Goal: Find specific page/section: Find specific page/section

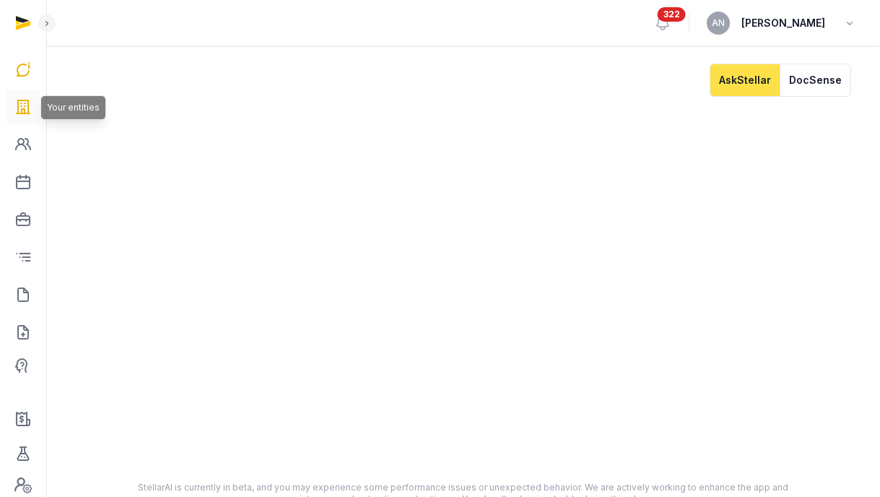
click at [20, 106] on icon at bounding box center [22, 106] width 17 height 23
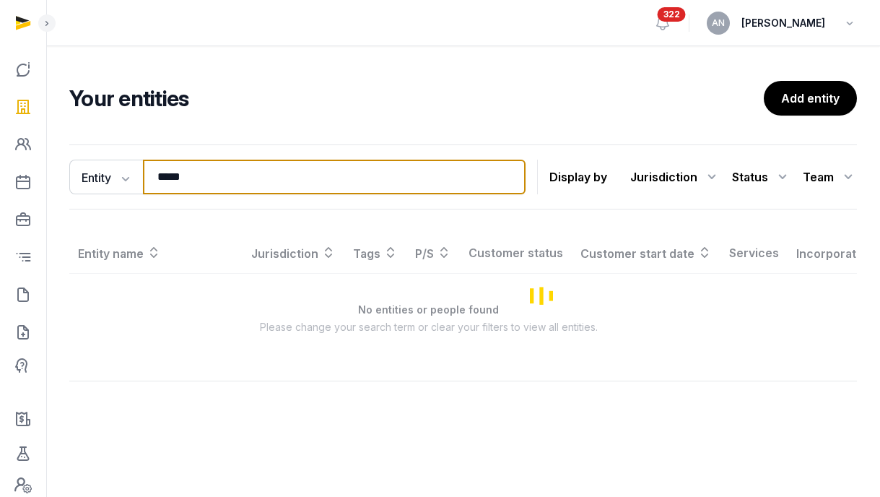
click at [212, 178] on input "*****" at bounding box center [334, 177] width 383 height 35
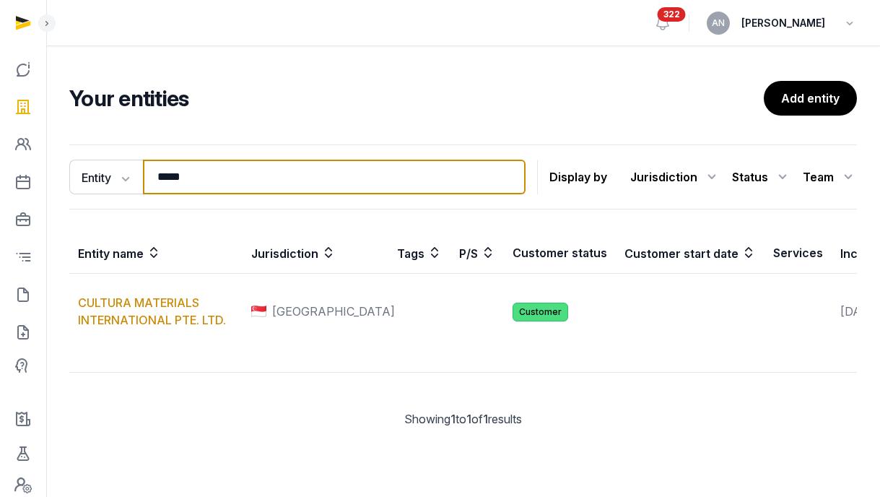
paste input "search"
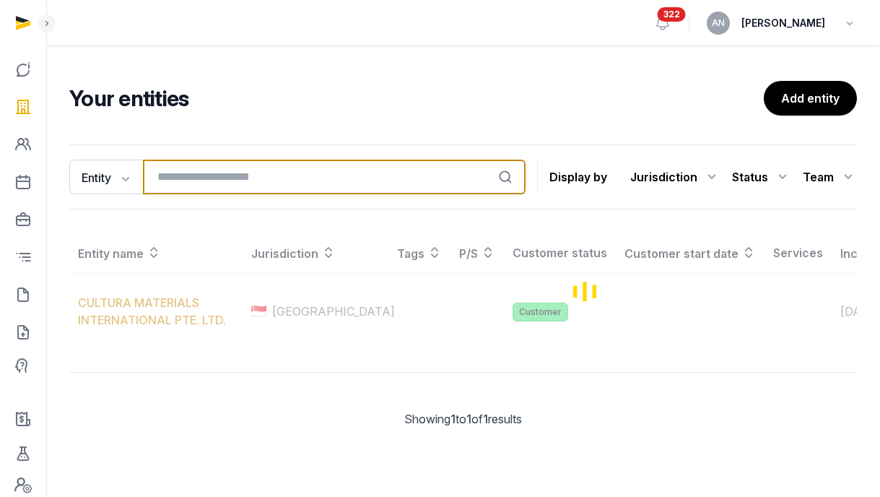
click at [212, 178] on input "search" at bounding box center [334, 177] width 383 height 35
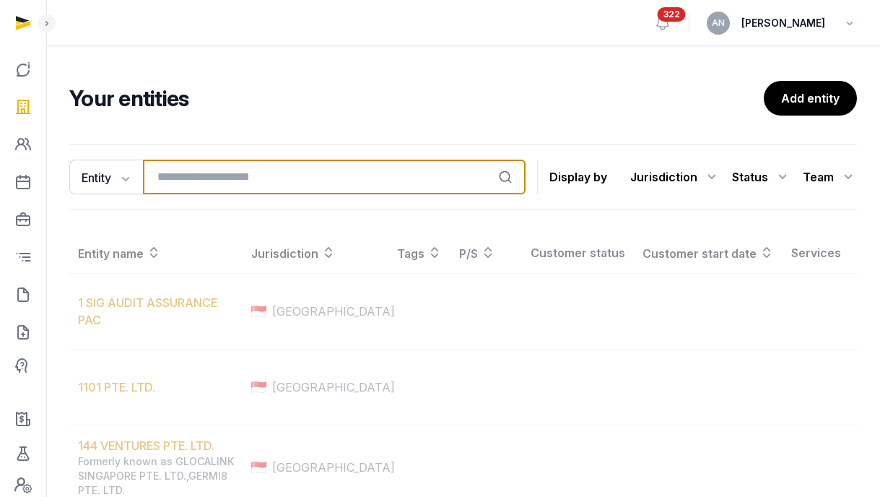
click at [212, 178] on input "search" at bounding box center [334, 177] width 383 height 35
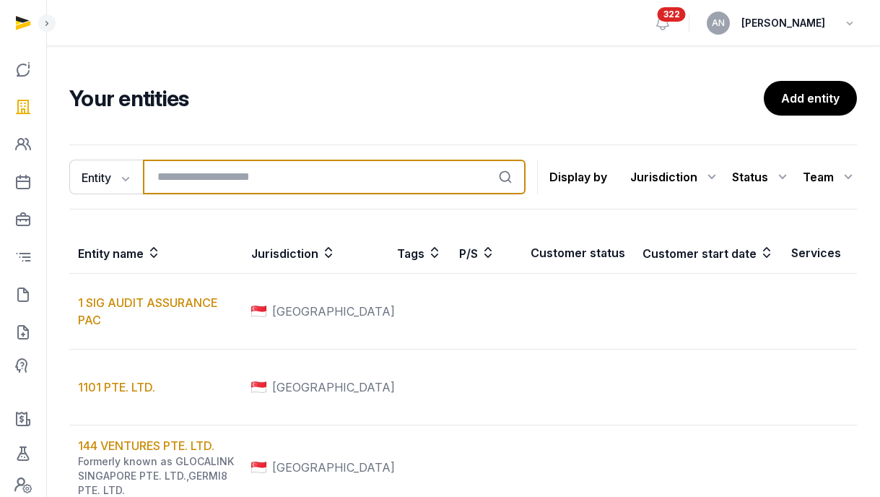
paste input "search"
paste input "**********"
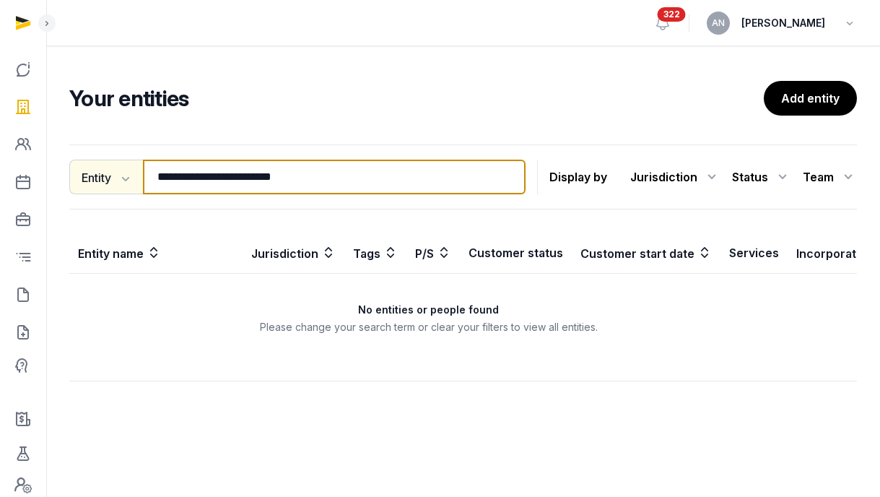
drag, startPoint x: 318, startPoint y: 176, endPoint x: 121, endPoint y: 175, distance: 197.1
click at [121, 175] on div "**********" at bounding box center [297, 177] width 456 height 35
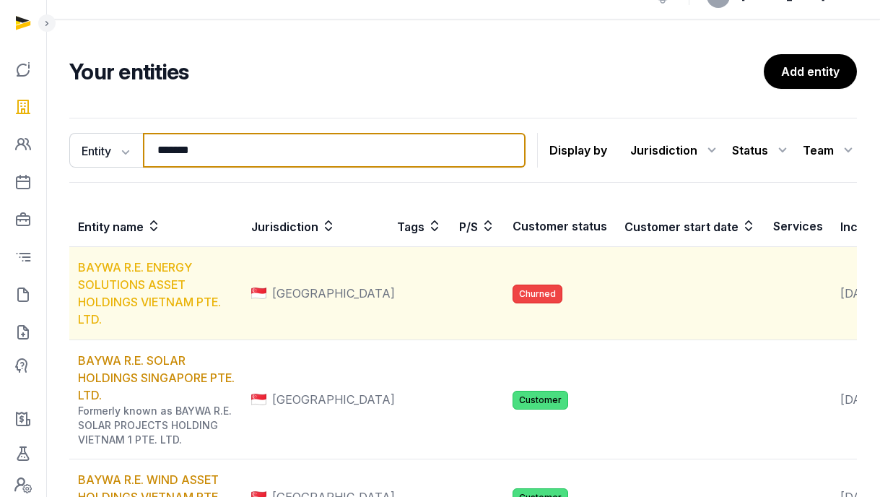
scroll to position [32, 0]
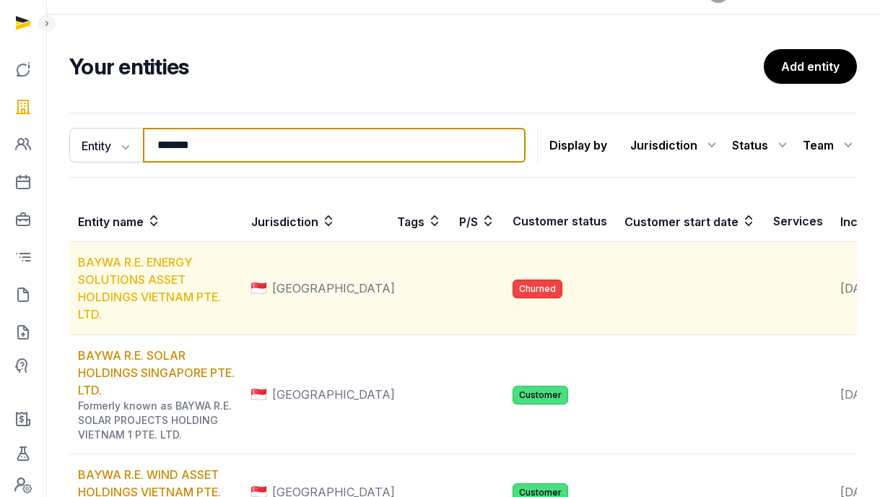
type input "*******"
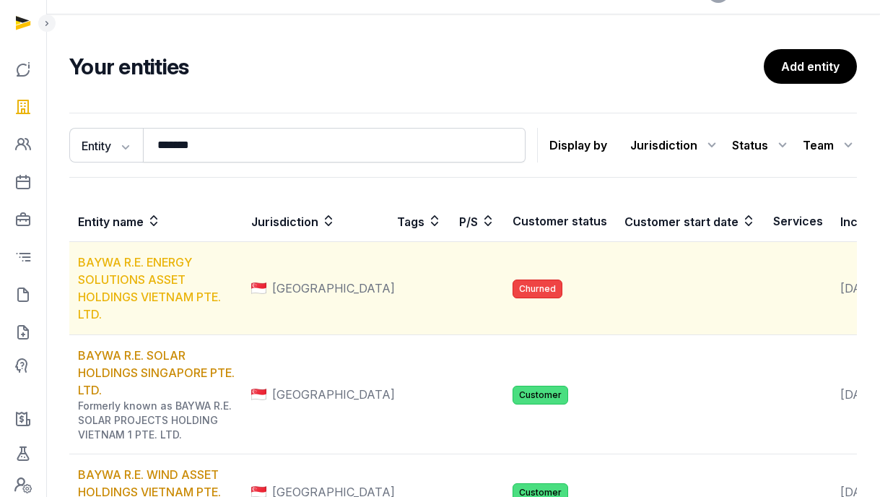
click at [134, 303] on link "BAYWA R.E. ENERGY SOLUTIONS ASSET HOLDINGS VIETNAM PTE. LTD." at bounding box center [149, 288] width 143 height 66
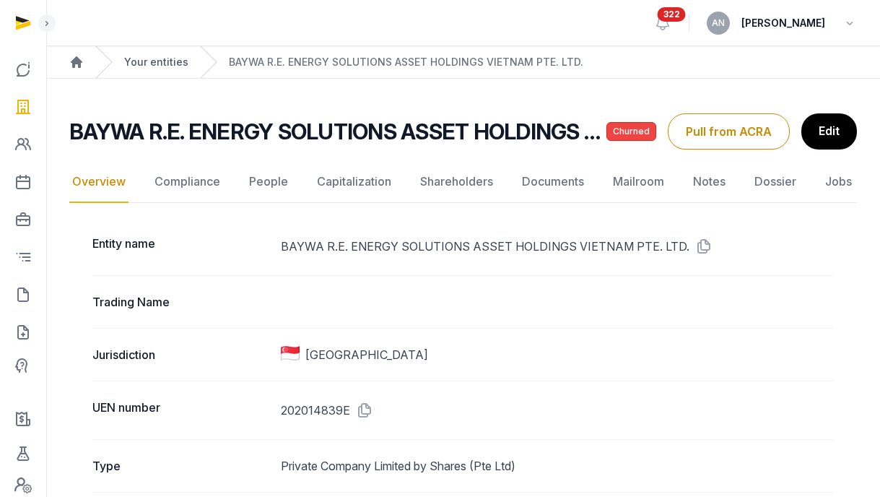
click at [150, 62] on link "Your entities" at bounding box center [156, 62] width 64 height 14
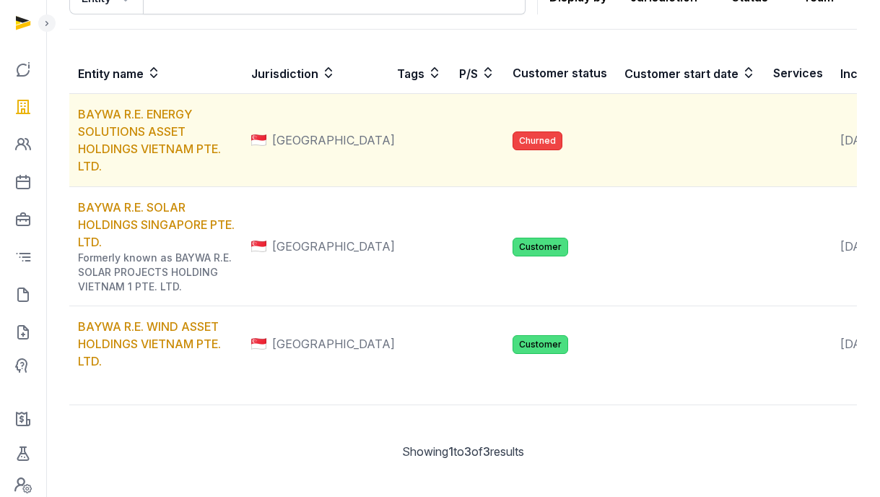
scroll to position [206, 0]
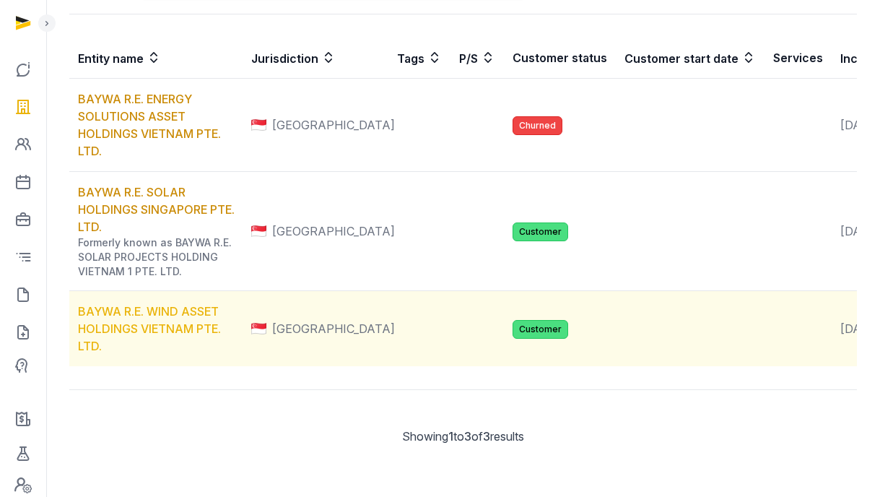
click at [108, 347] on link "BAYWA R.E. WIND ASSET HOLDINGS VIETNAM PTE. LTD." at bounding box center [149, 328] width 143 height 49
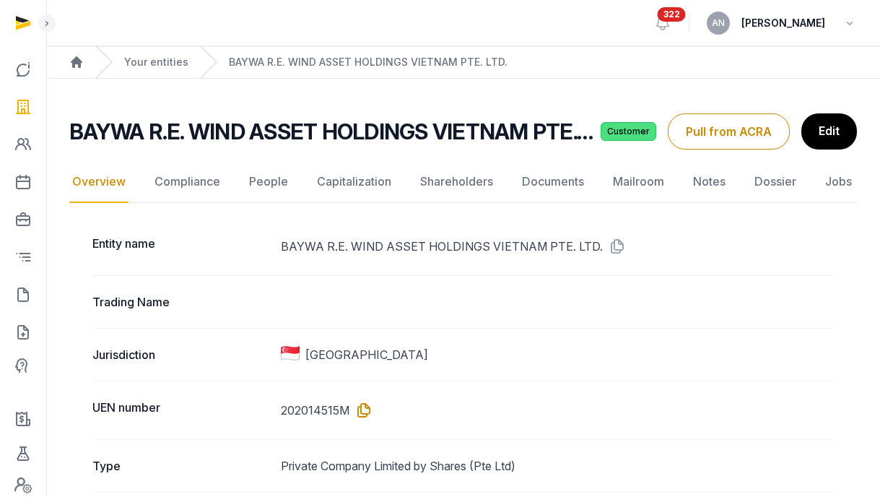
click at [355, 410] on icon at bounding box center [361, 410] width 23 height 23
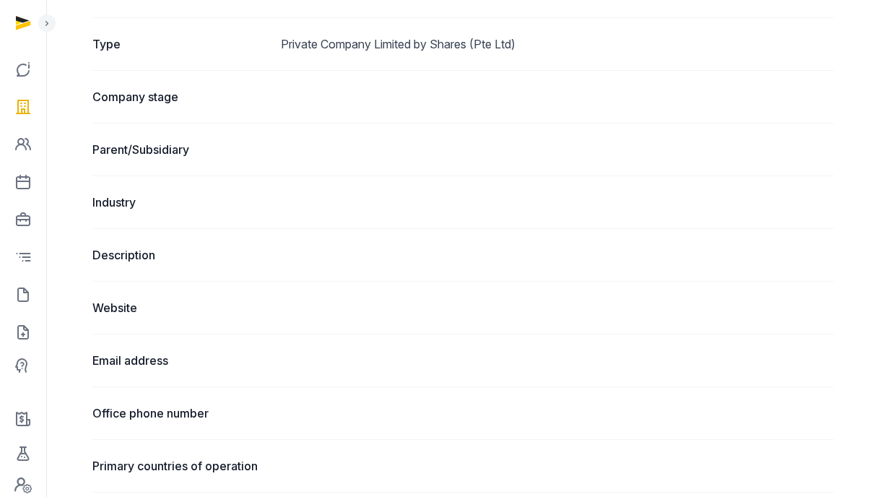
scroll to position [214, 0]
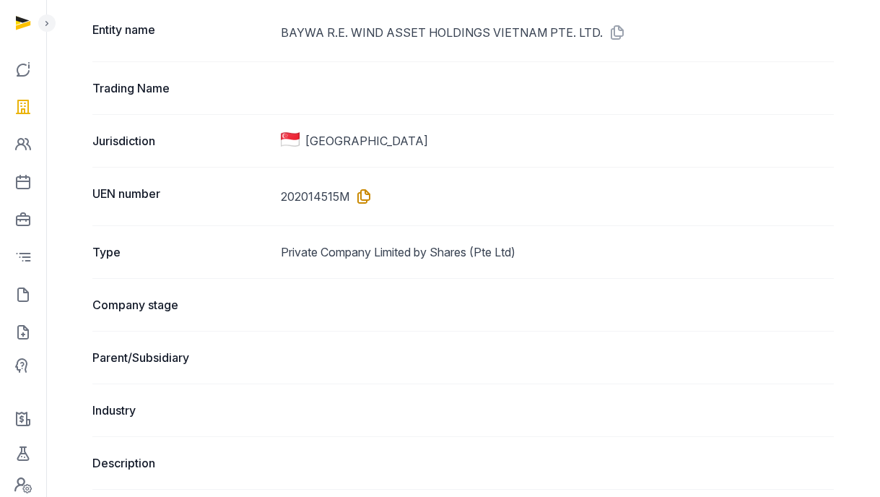
click at [357, 193] on icon at bounding box center [361, 196] width 23 height 23
click at [363, 197] on icon at bounding box center [361, 196] width 23 height 23
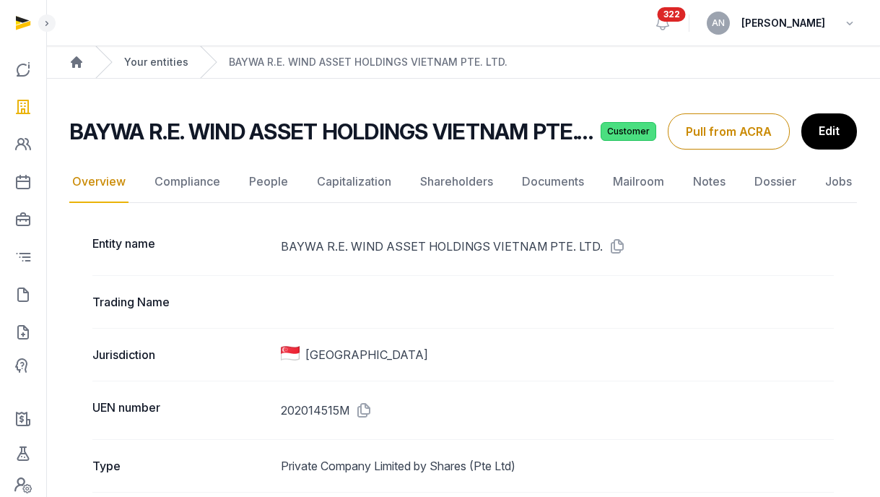
click at [143, 66] on link "Your entities" at bounding box center [156, 62] width 64 height 14
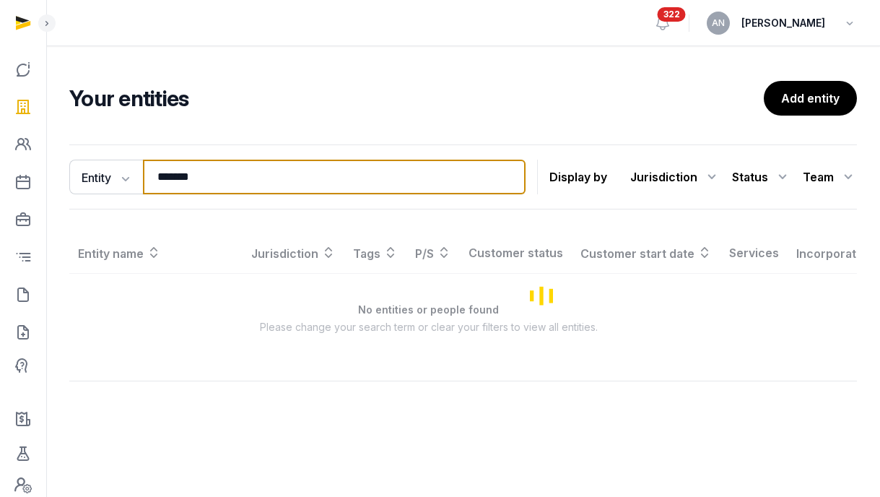
click at [193, 181] on input "*******" at bounding box center [334, 177] width 383 height 35
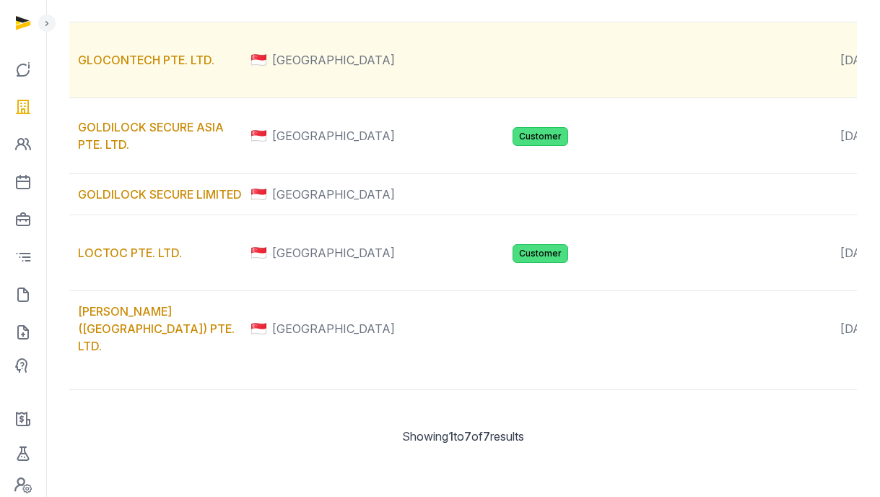
scroll to position [594, 0]
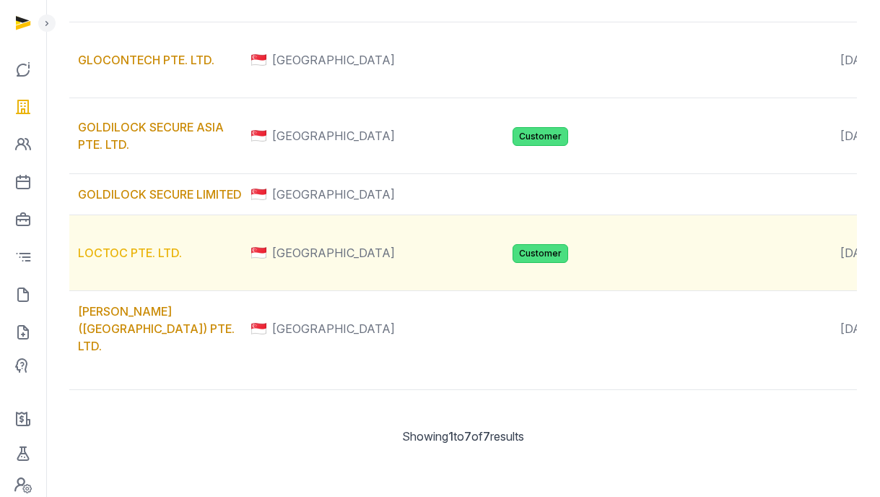
type input "***"
click at [156, 246] on link "LOCTOC PTE. LTD." at bounding box center [130, 253] width 104 height 14
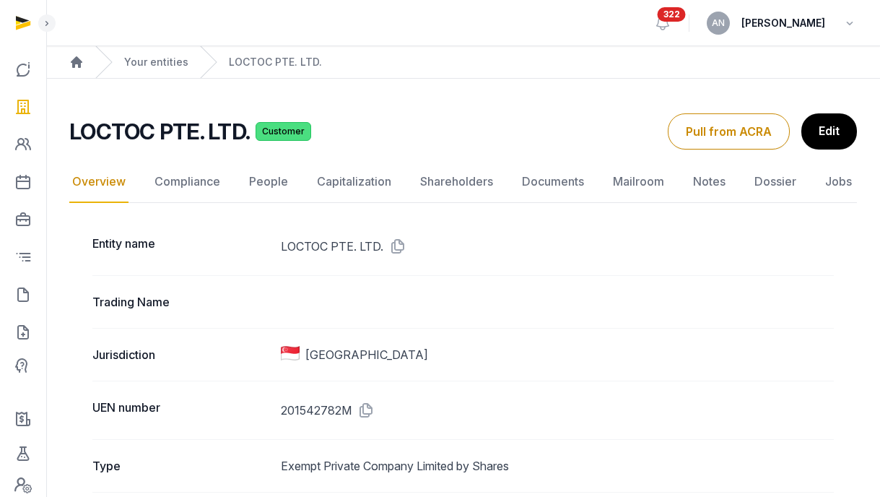
click at [547, 181] on link "Documents" at bounding box center [553, 182] width 68 height 42
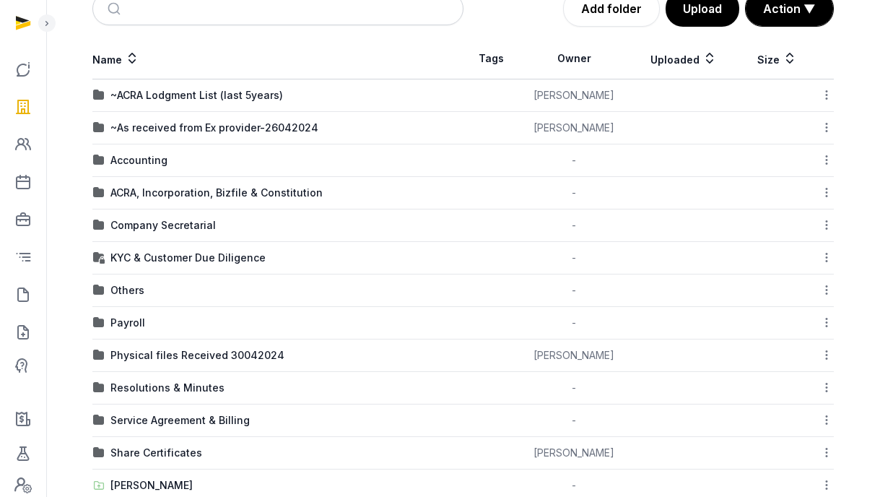
scroll to position [324, 0]
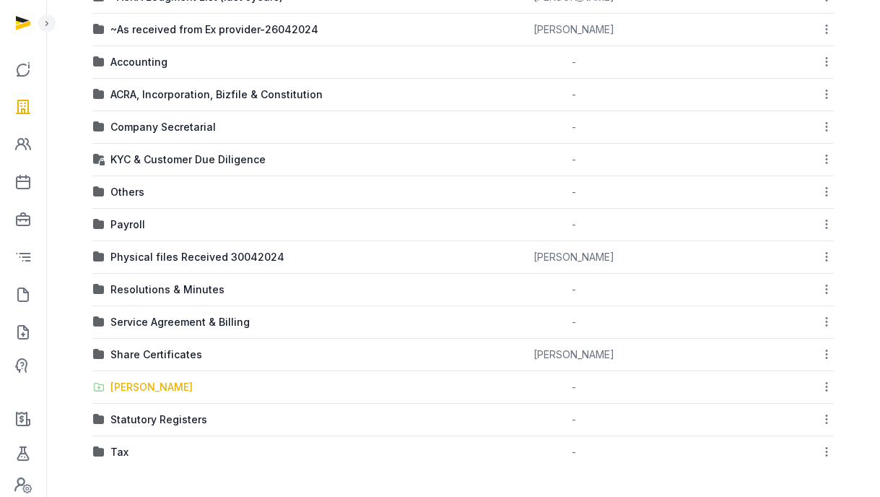
click at [144, 383] on div "[PERSON_NAME]" at bounding box center [151, 387] width 82 height 14
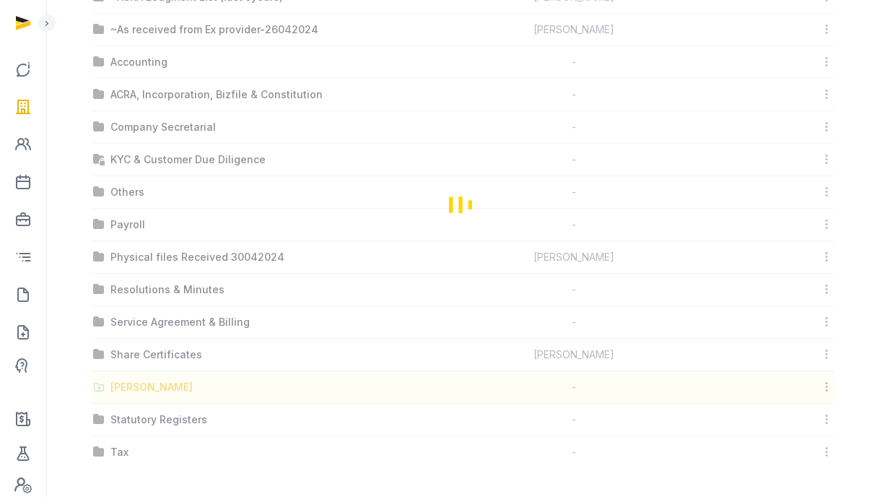
scroll to position [0, 0]
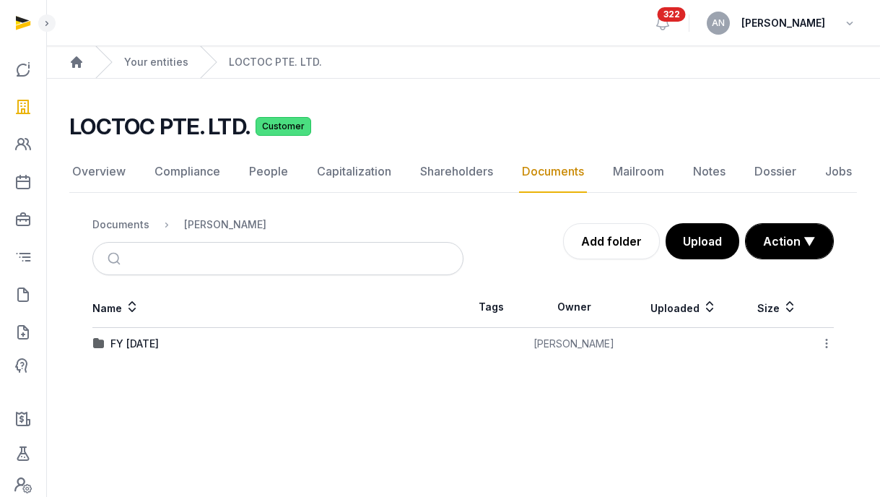
click at [144, 336] on td "FY [DATE]" at bounding box center [277, 344] width 371 height 32
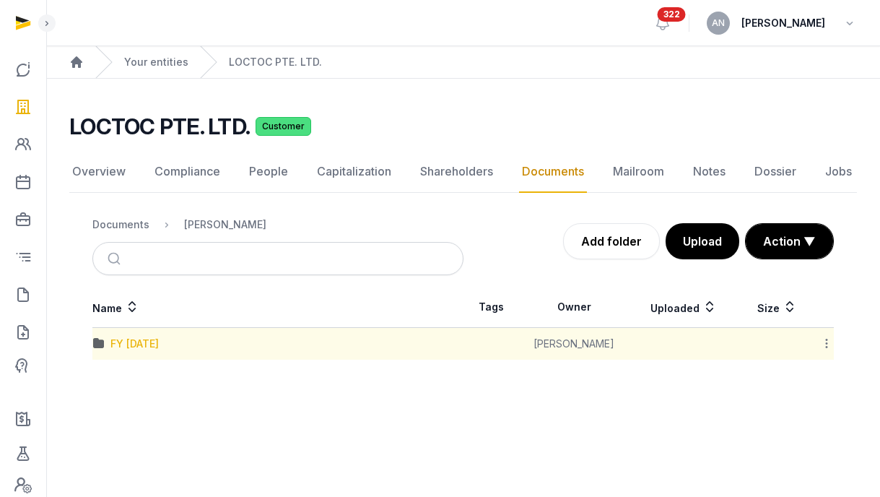
click at [147, 343] on div "FY [DATE]" at bounding box center [134, 344] width 48 height 14
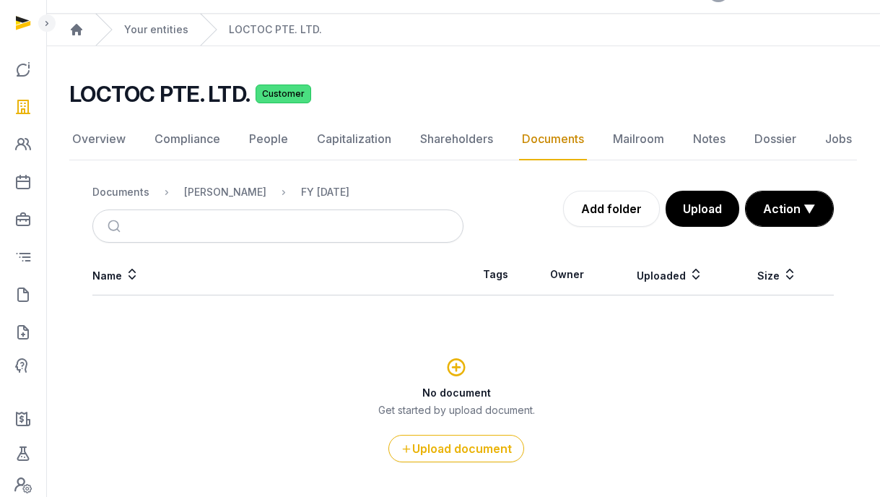
scroll to position [64, 0]
